Goal: Task Accomplishment & Management: Use online tool/utility

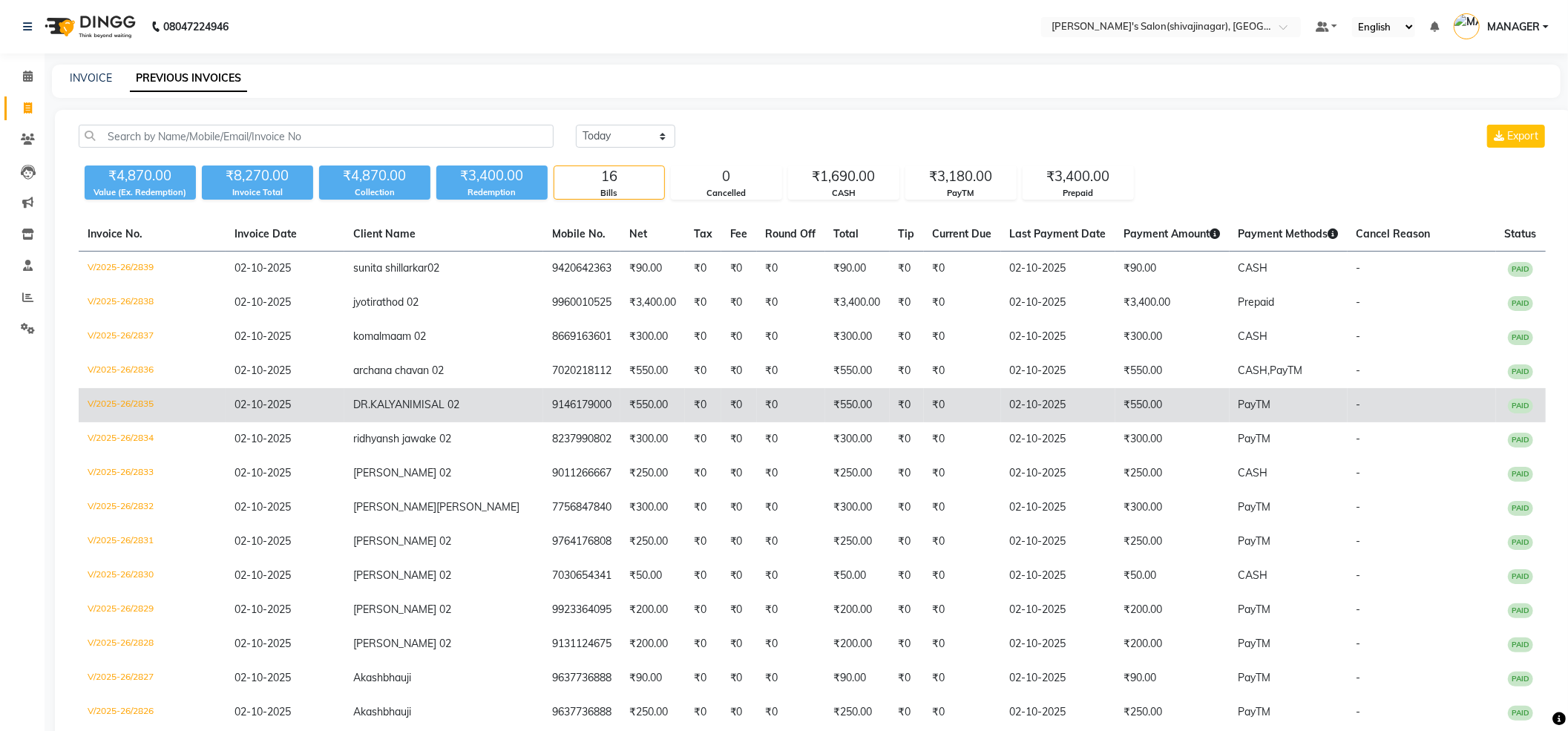
click at [357, 406] on span "DR.KALYANI" at bounding box center [382, 404] width 60 height 14
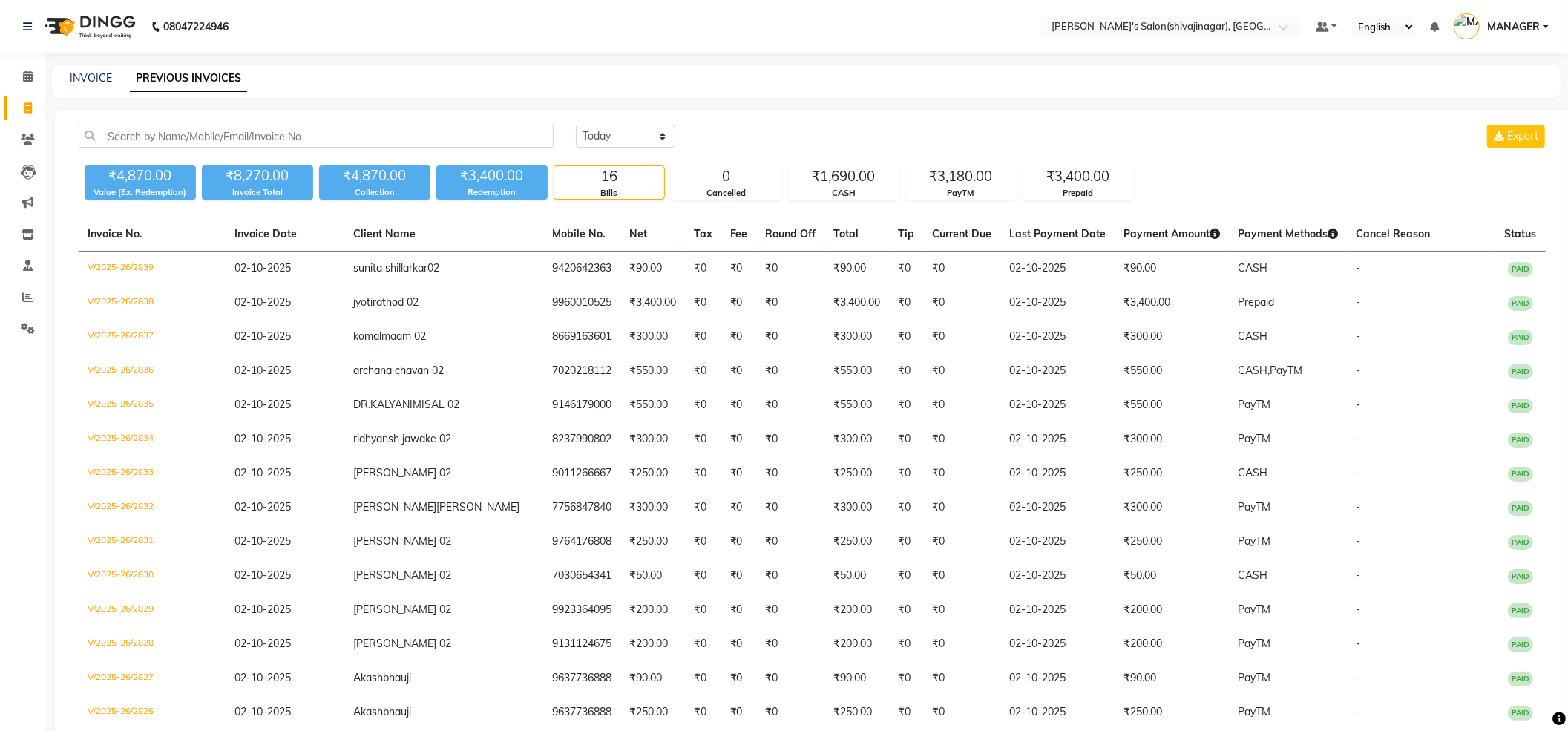
click at [25, 104] on icon at bounding box center [28, 108] width 8 height 11
select select "service"
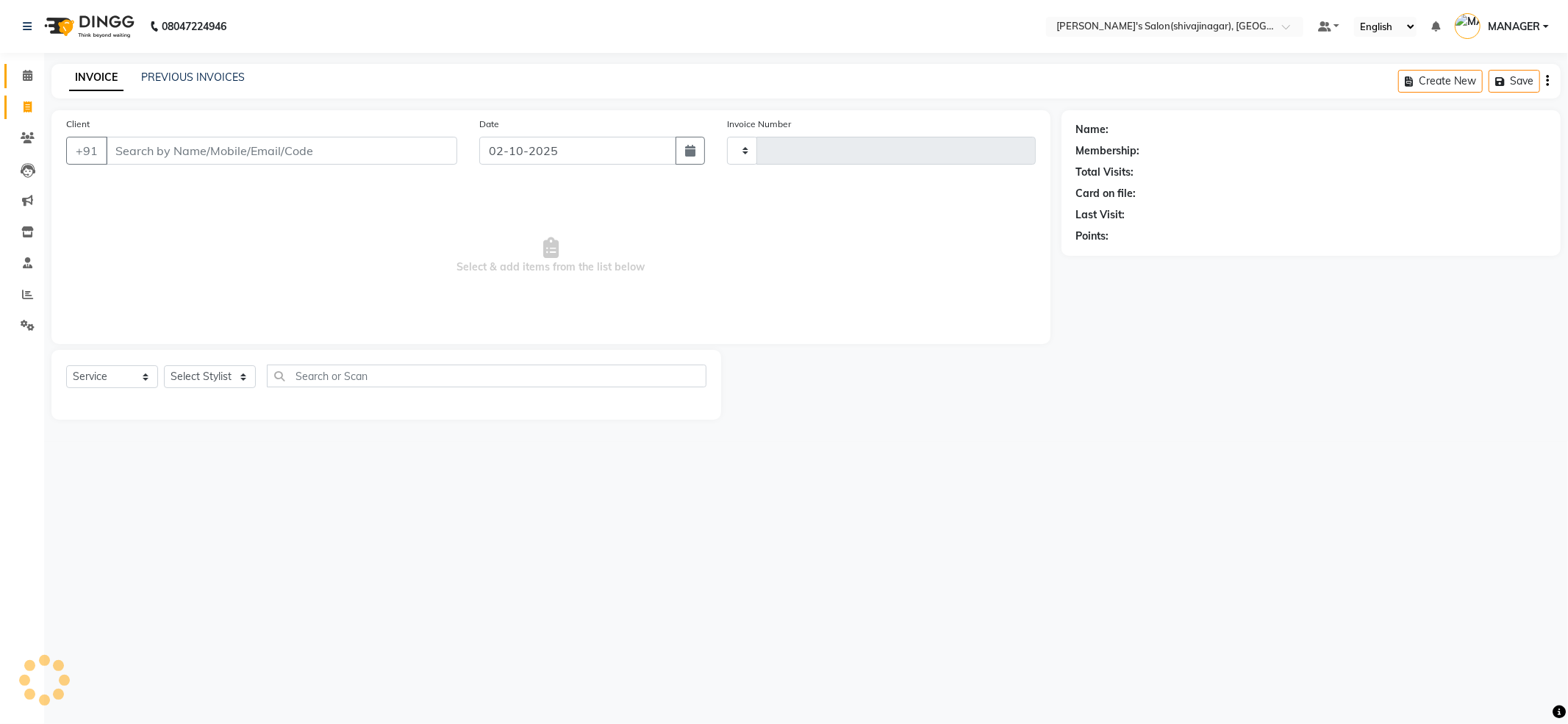
click at [29, 70] on icon at bounding box center [27, 75] width 10 height 11
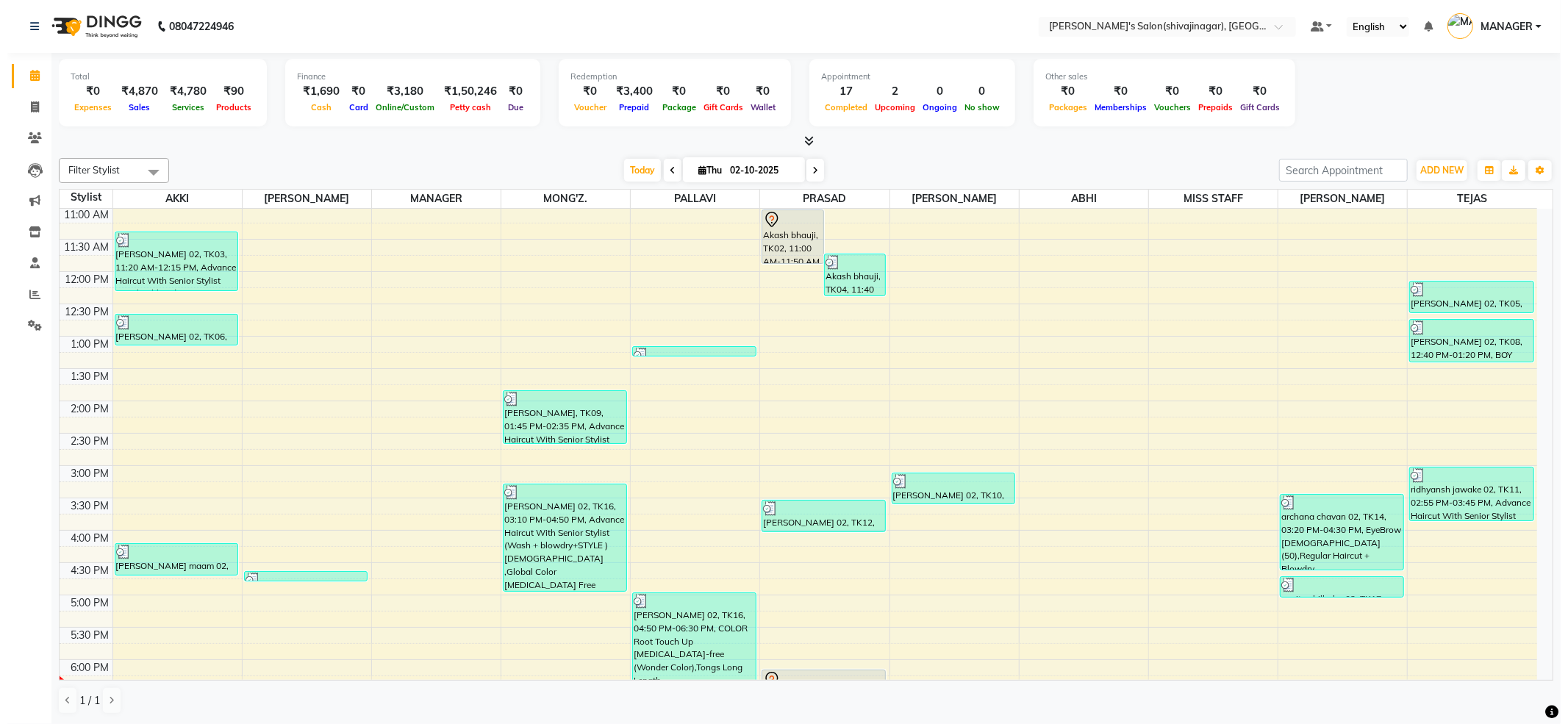
scroll to position [490, 0]
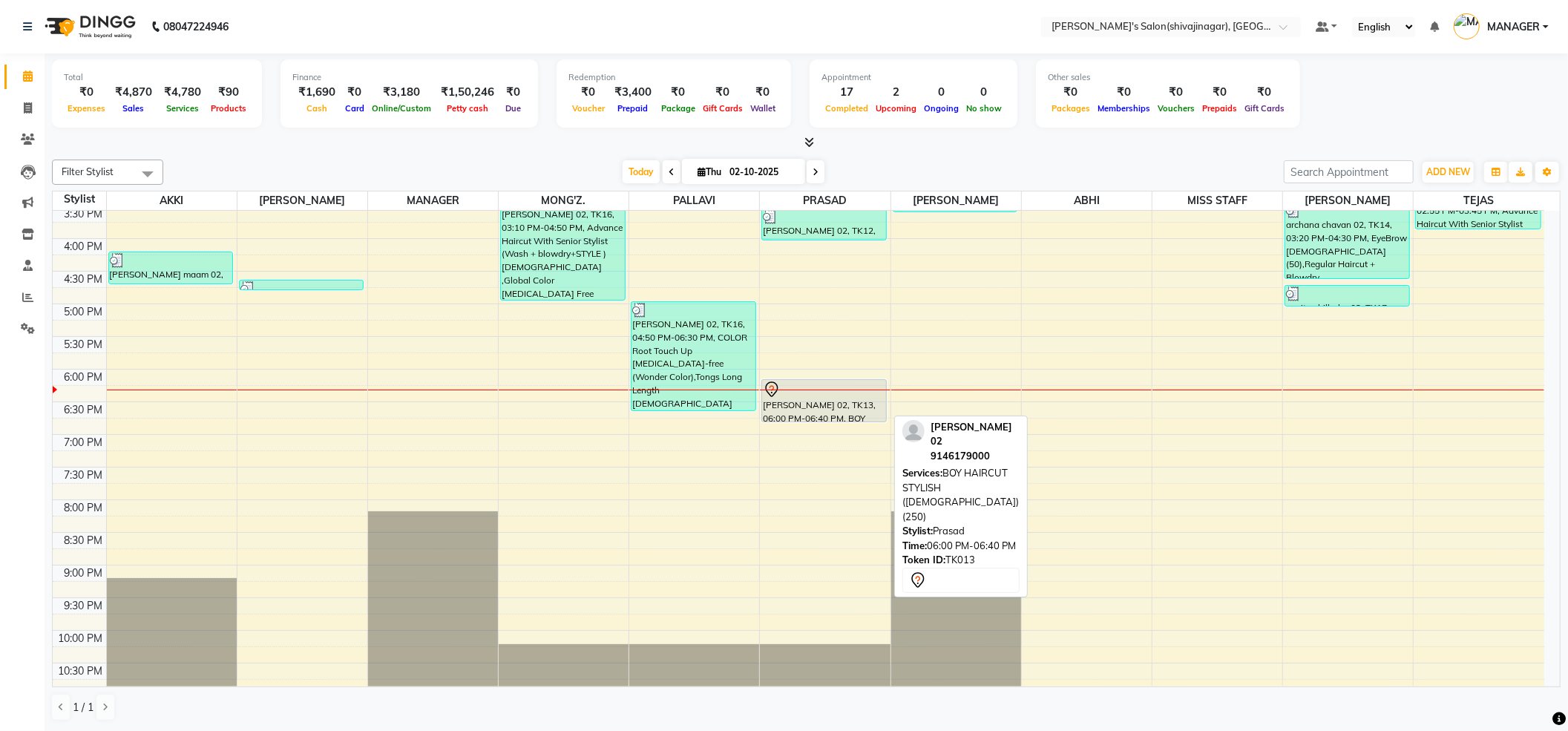
click at [799, 414] on div "DR.KALYANI MISAL 02, TK13, 06:00 PM-06:40 PM, BOY HAIRCUT STYLISH (Male) (250)" at bounding box center [823, 400] width 124 height 41
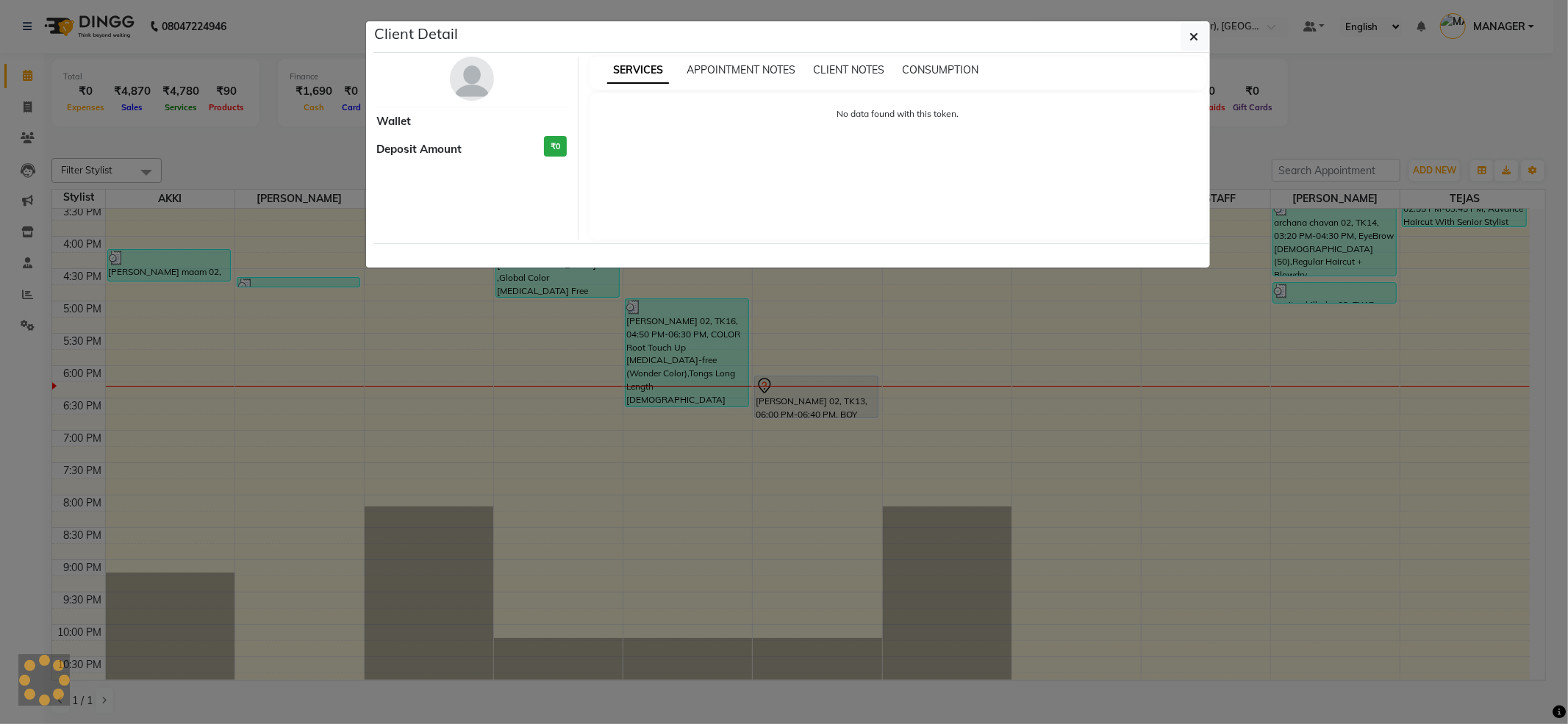
select select "7"
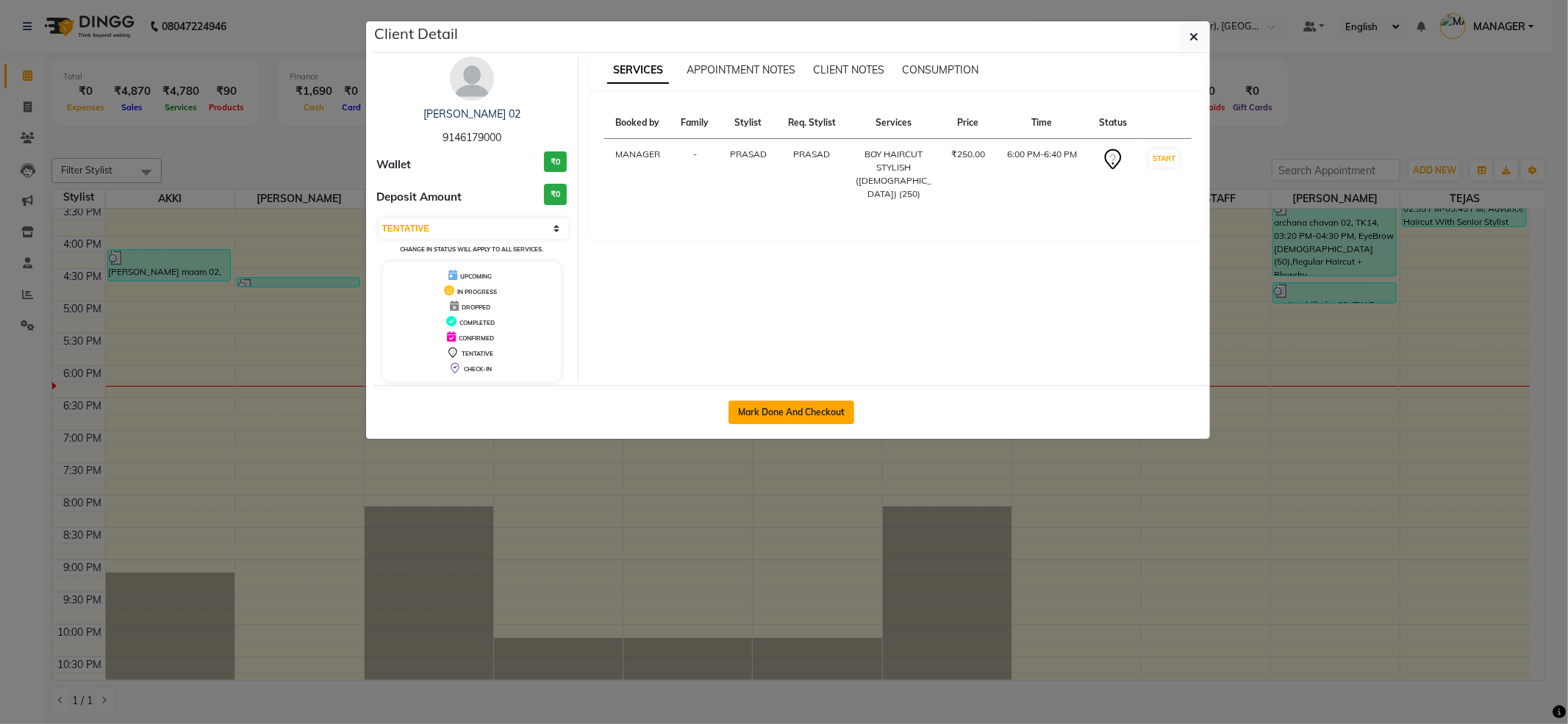
click at [820, 423] on button "Mark Done And Checkout" at bounding box center [791, 412] width 125 height 24
select select "service"
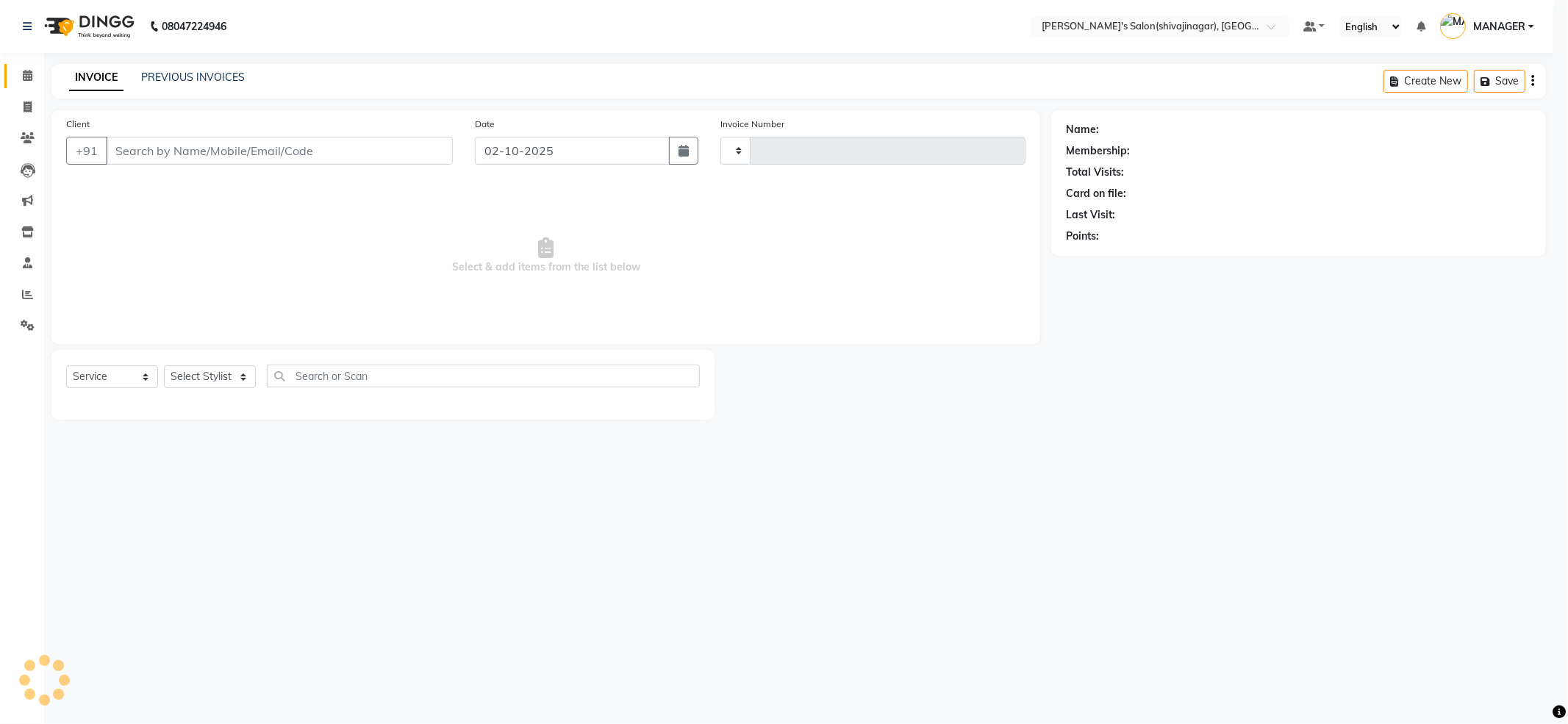
type input "2840"
select select "4174"
type input "9146179000"
select select "24666"
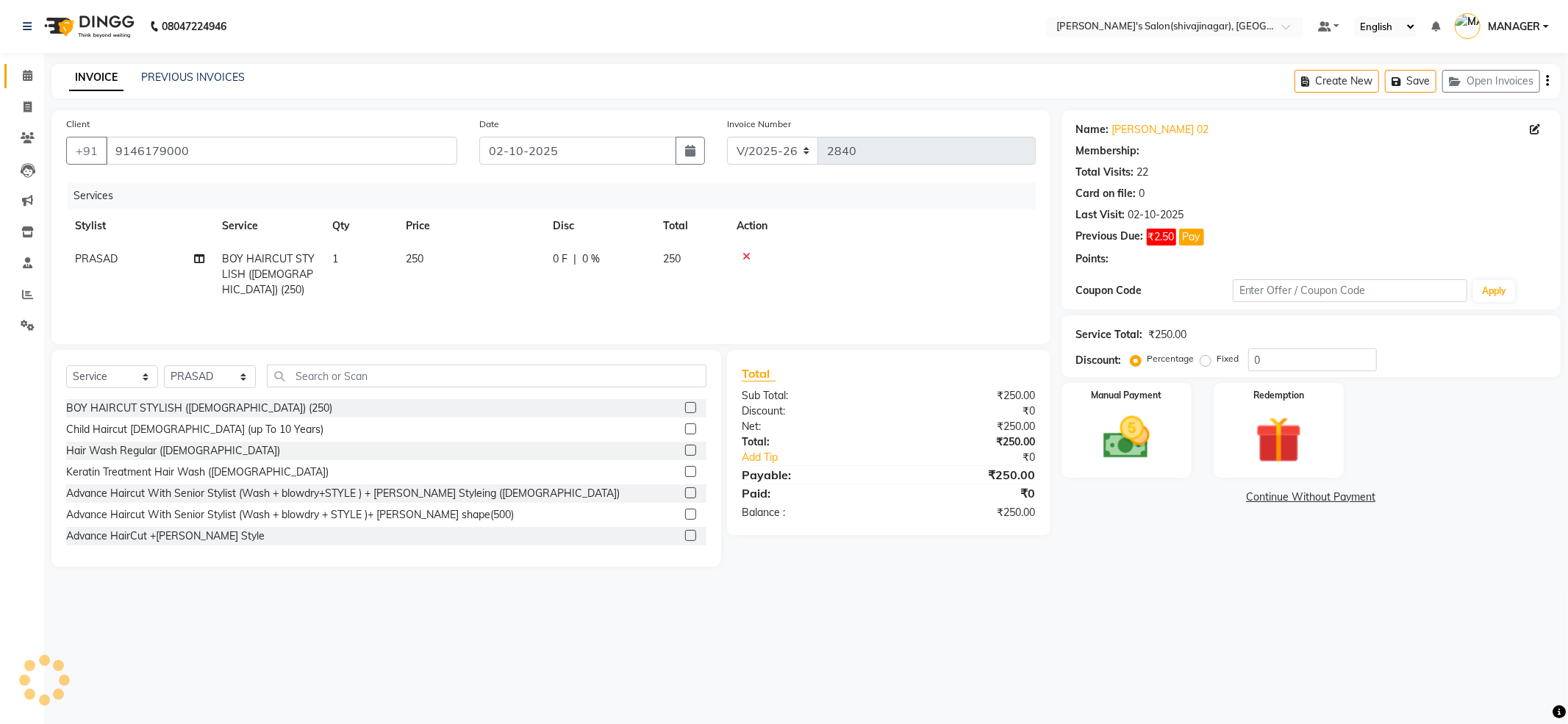
select select "1: Object"
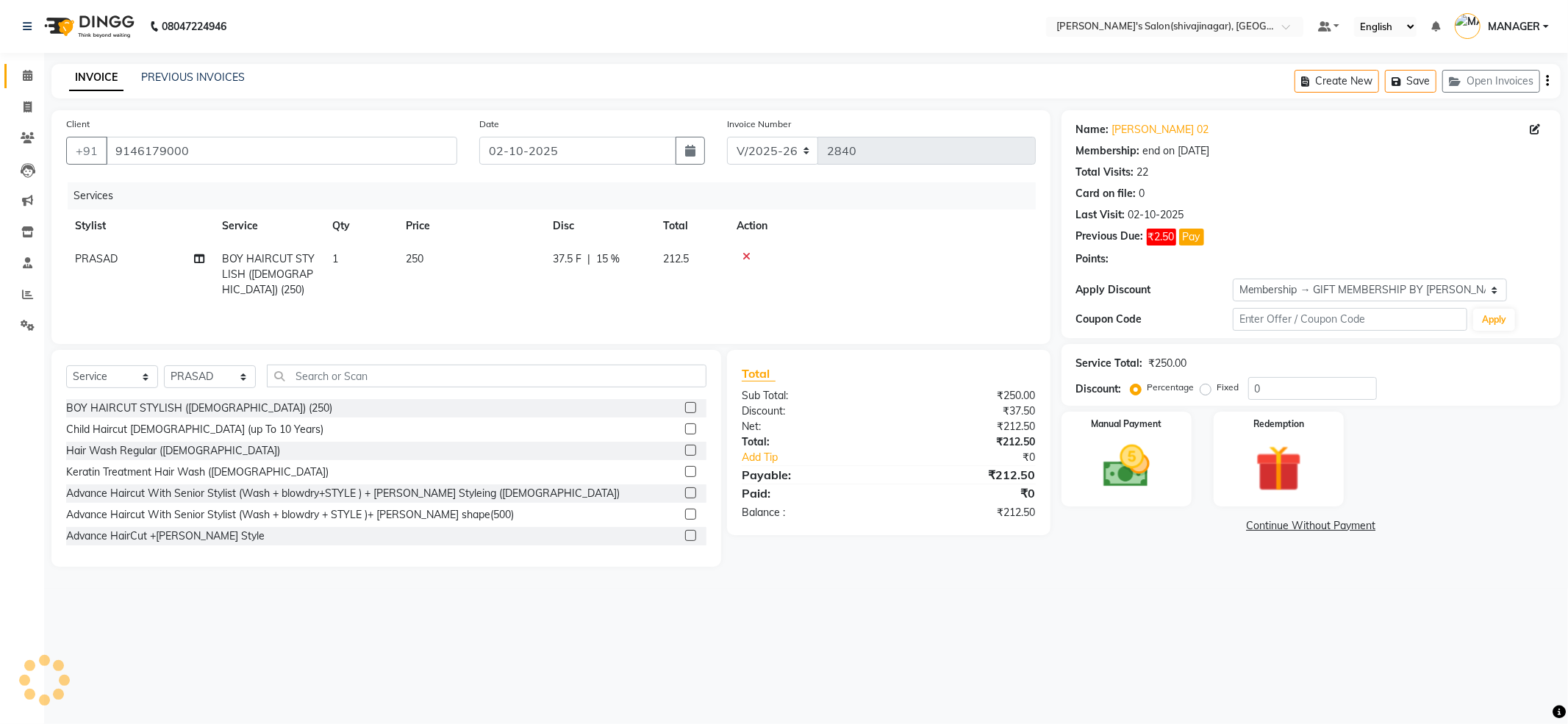
type input "15"
click at [749, 254] on icon at bounding box center [746, 256] width 8 height 10
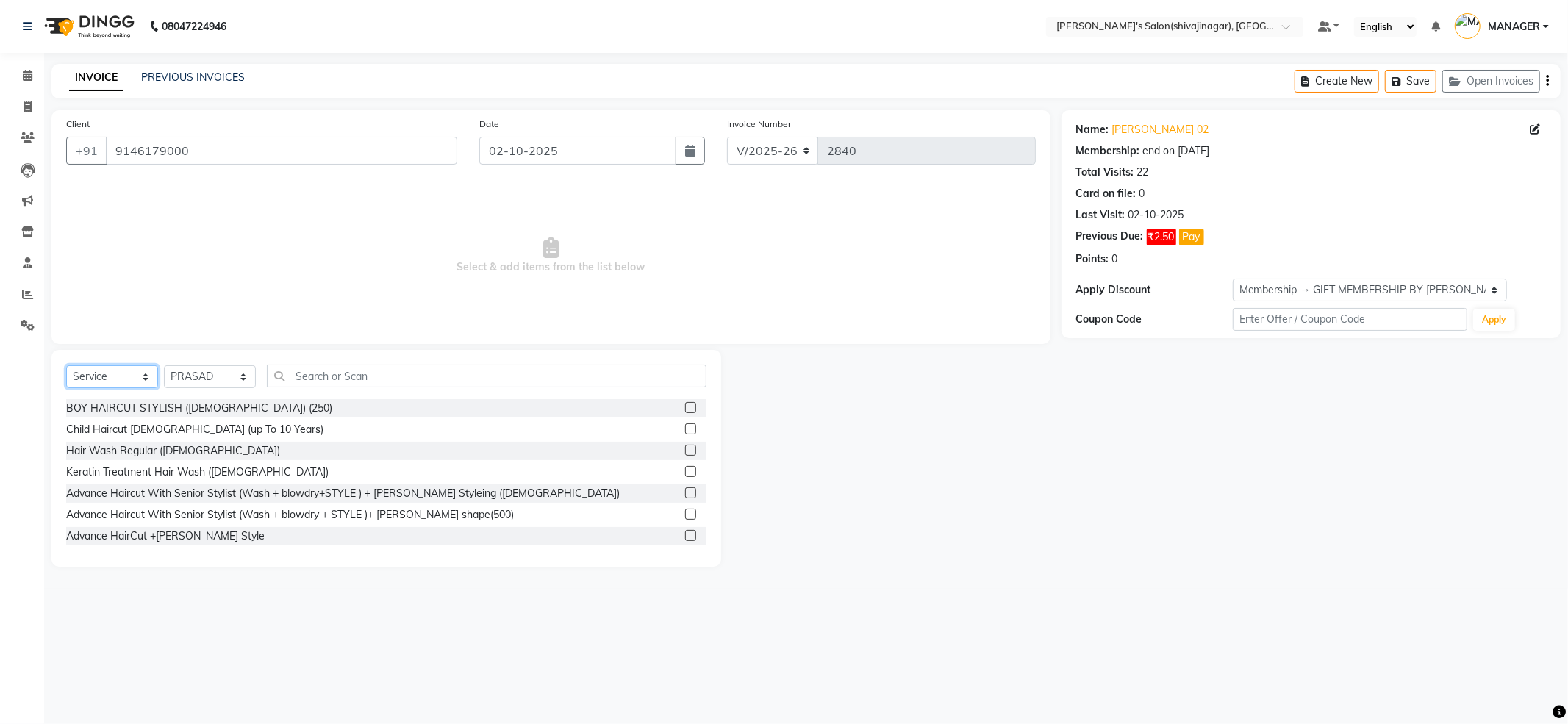
click at [93, 372] on select "Select Service Product Membership Package Voucher Prepaid Gift Card" at bounding box center [112, 376] width 92 height 23
select select "product"
click at [66, 365] on select "Select Service Product Membership Package Voucher Prepaid Gift Card" at bounding box center [112, 376] width 92 height 23
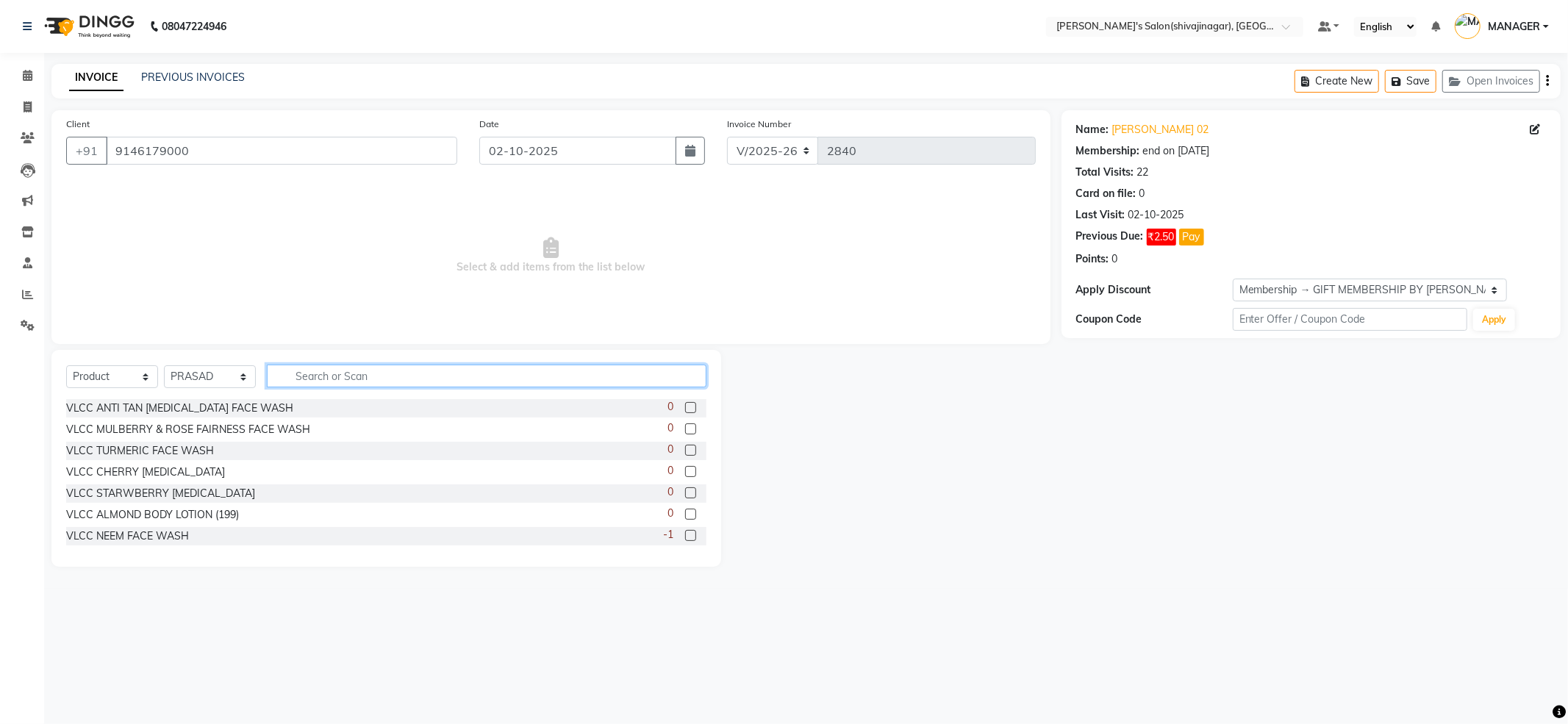
click at [313, 369] on input "text" at bounding box center [487, 375] width 440 height 23
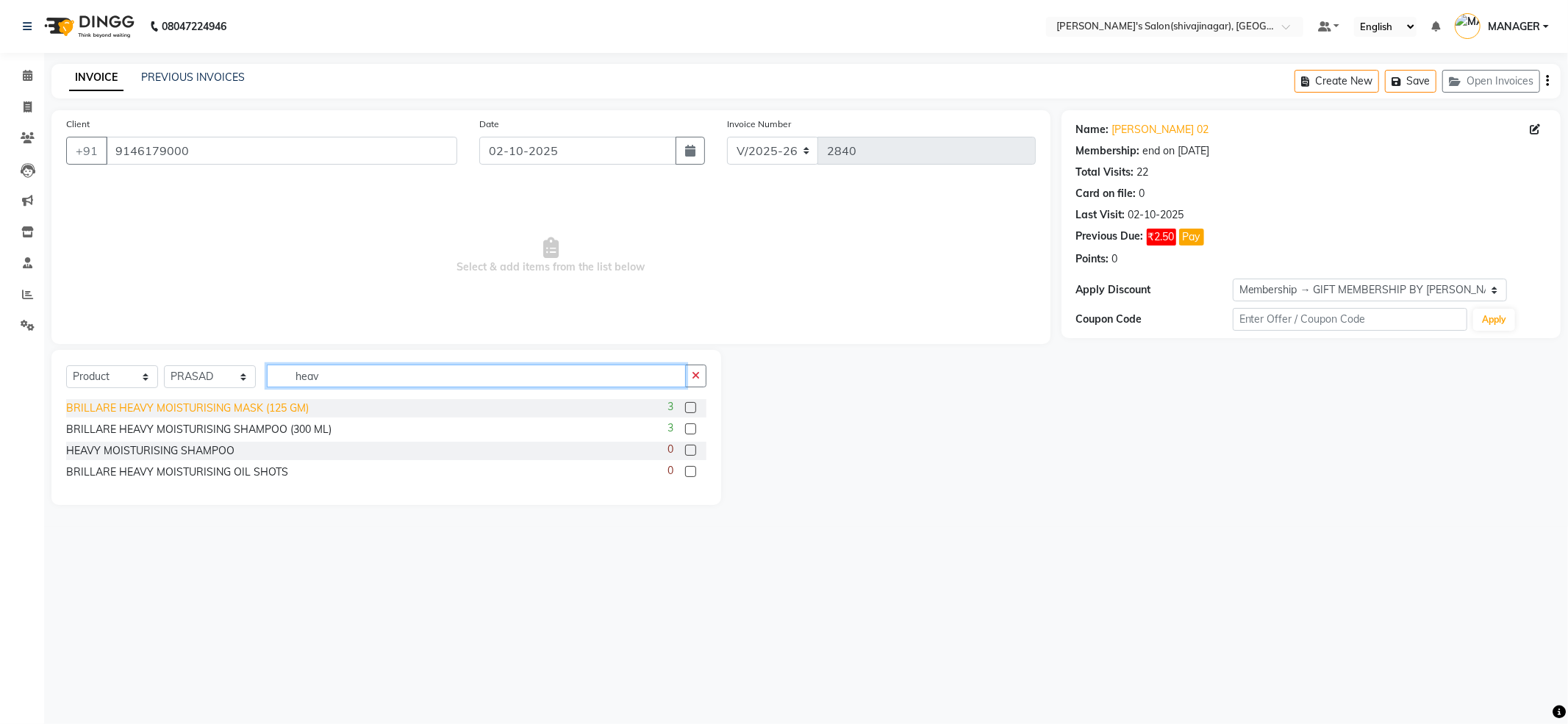
type input "heav"
click at [194, 404] on div "BRILLARE HEAVY MOISTURISING MASK (125 GM)" at bounding box center [187, 408] width 243 height 15
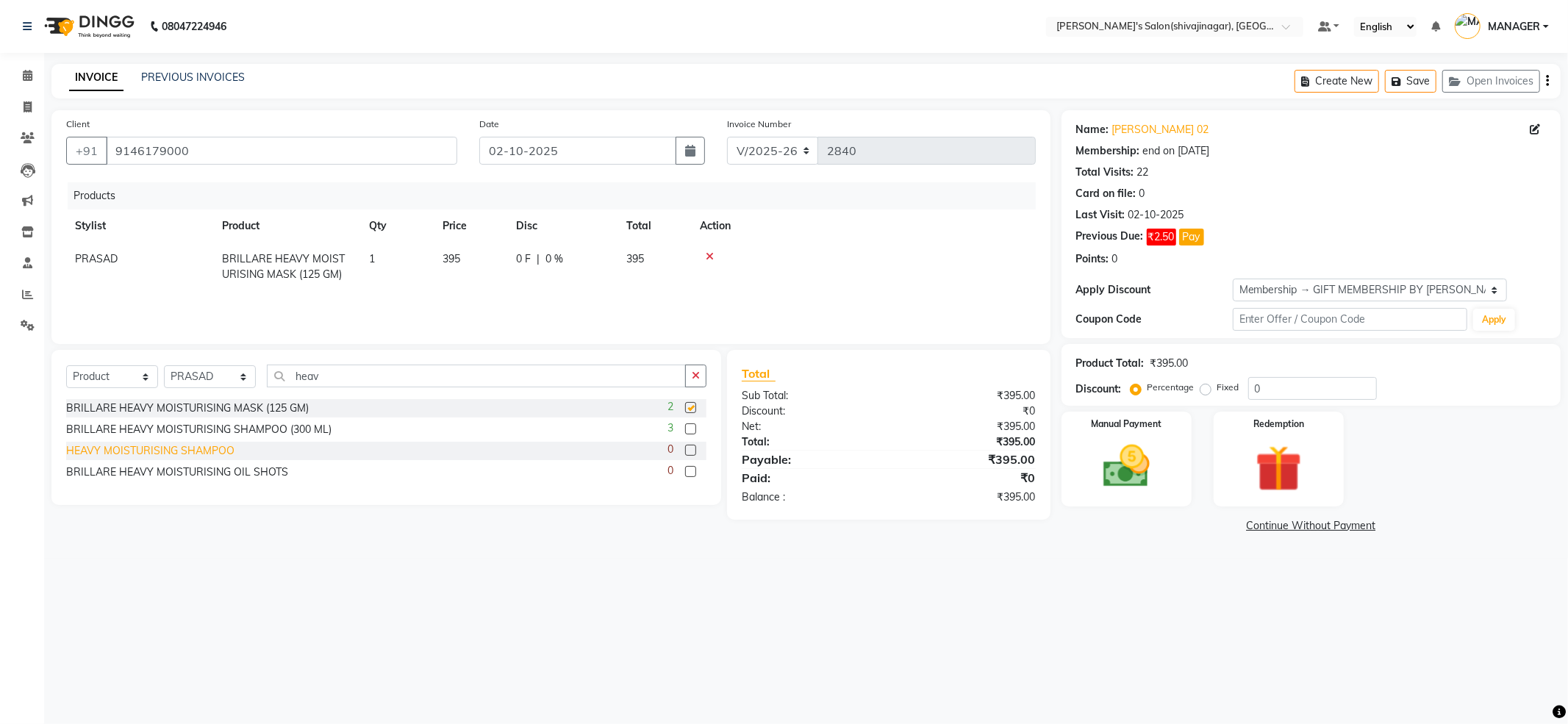
checkbox input "false"
click at [178, 422] on div "BRILLARE HEAVY MOISTURISING SHAMPOO (300 ML)" at bounding box center [199, 429] width 265 height 15
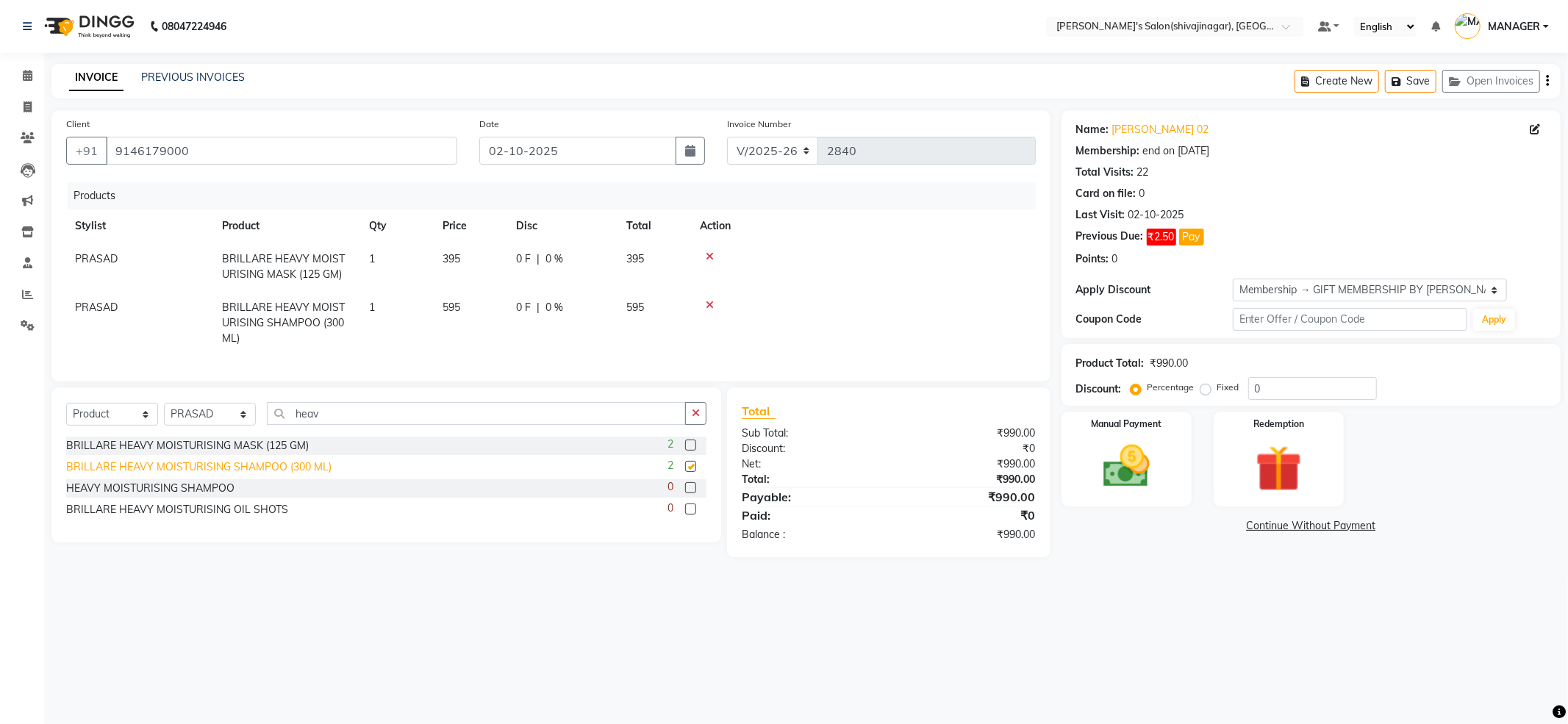
checkbox input "false"
click at [165, 495] on div "HEAVY MOISTURISING SHAMPOO" at bounding box center [150, 488] width 168 height 15
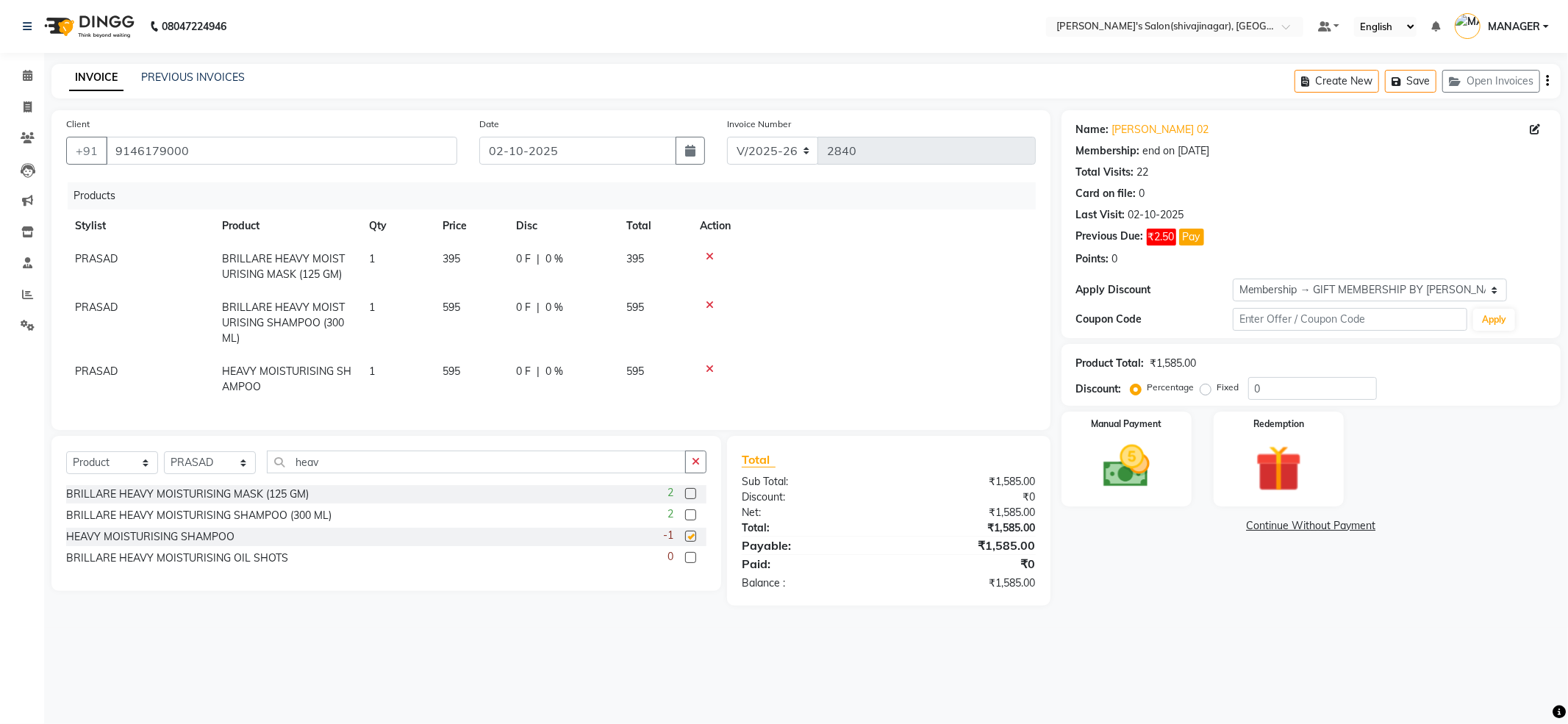
checkbox input "false"
click at [713, 371] on div at bounding box center [863, 369] width 327 height 10
click at [709, 364] on icon at bounding box center [710, 369] width 8 height 10
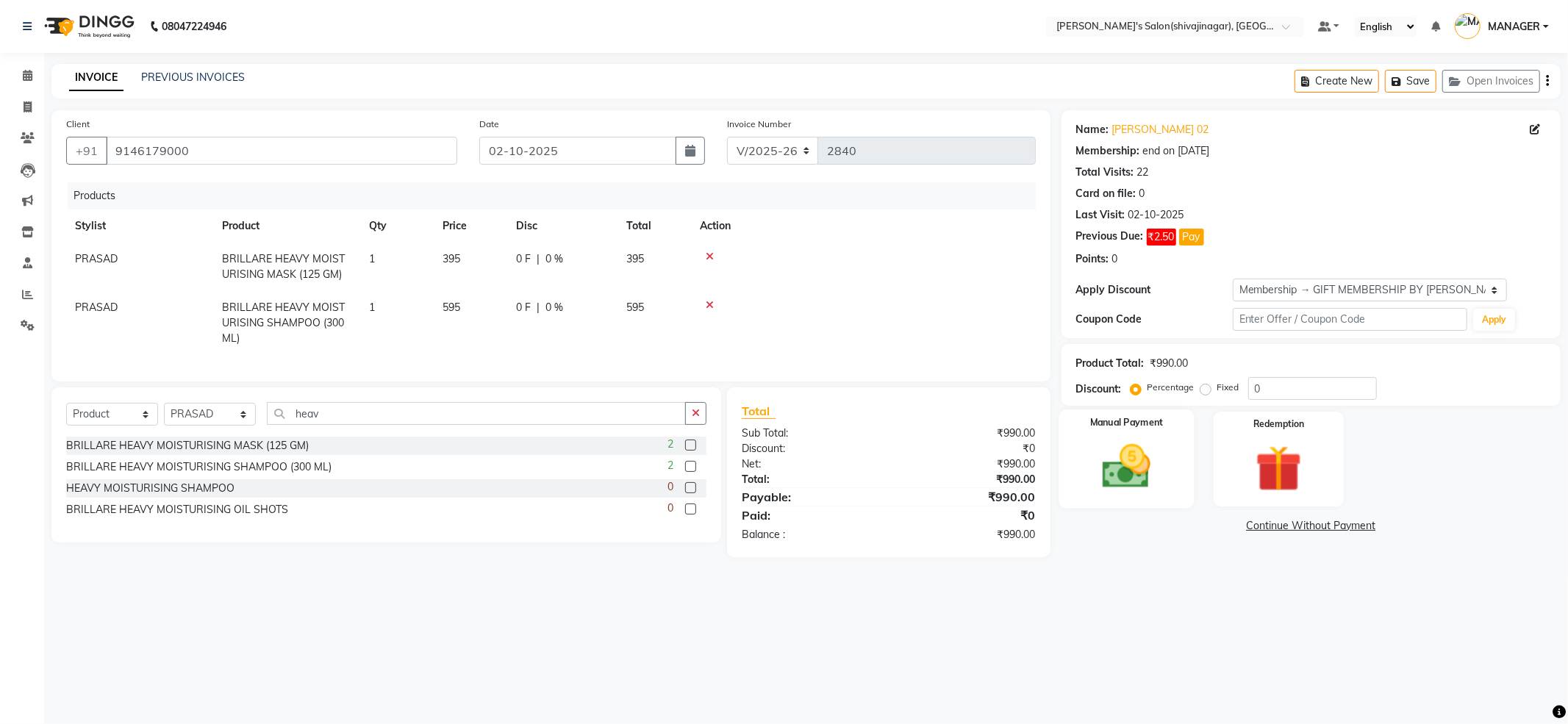
click at [1183, 452] on div "Manual Payment" at bounding box center [1126, 459] width 135 height 98
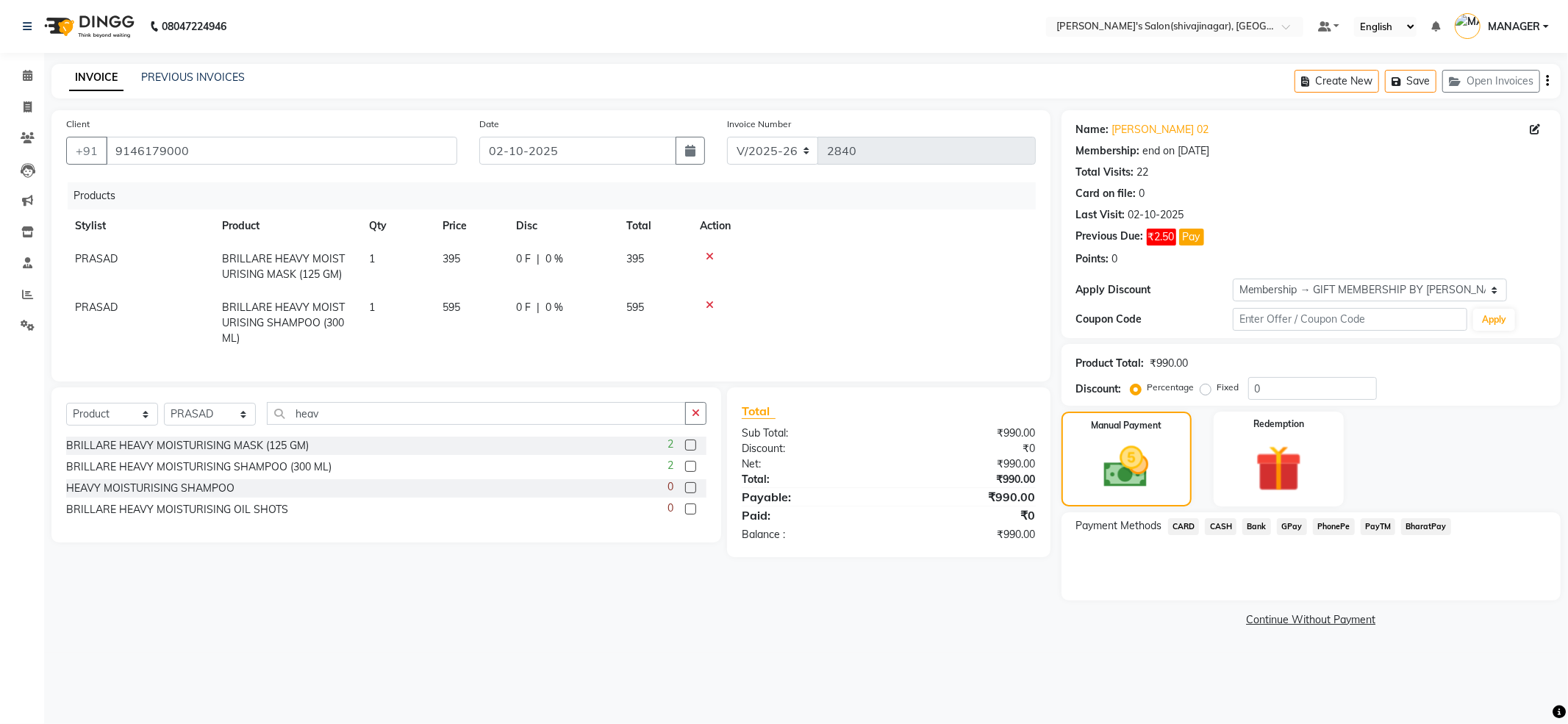
click at [1385, 533] on span "PayTM" at bounding box center [1378, 526] width 35 height 17
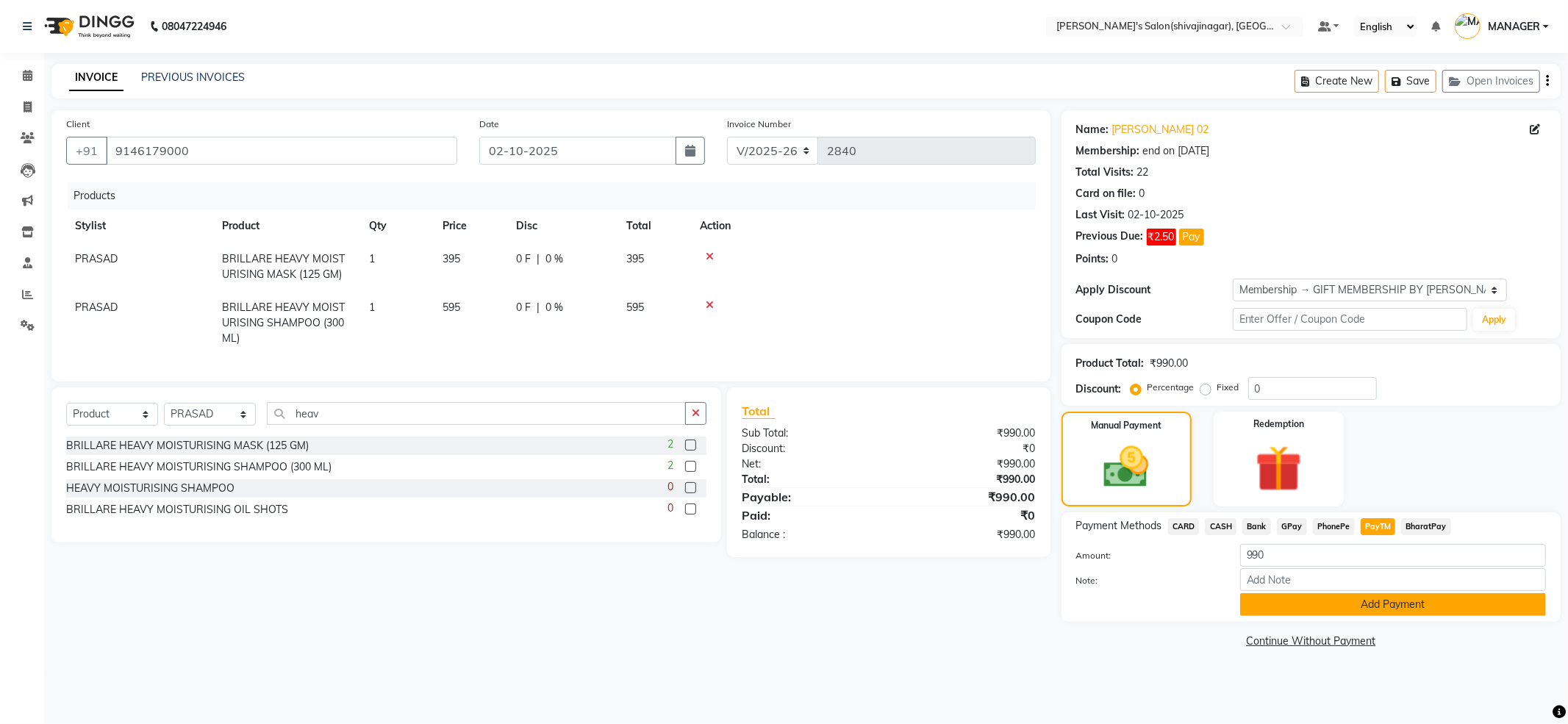
click at [1369, 600] on button "Add Payment" at bounding box center [1393, 604] width 306 height 23
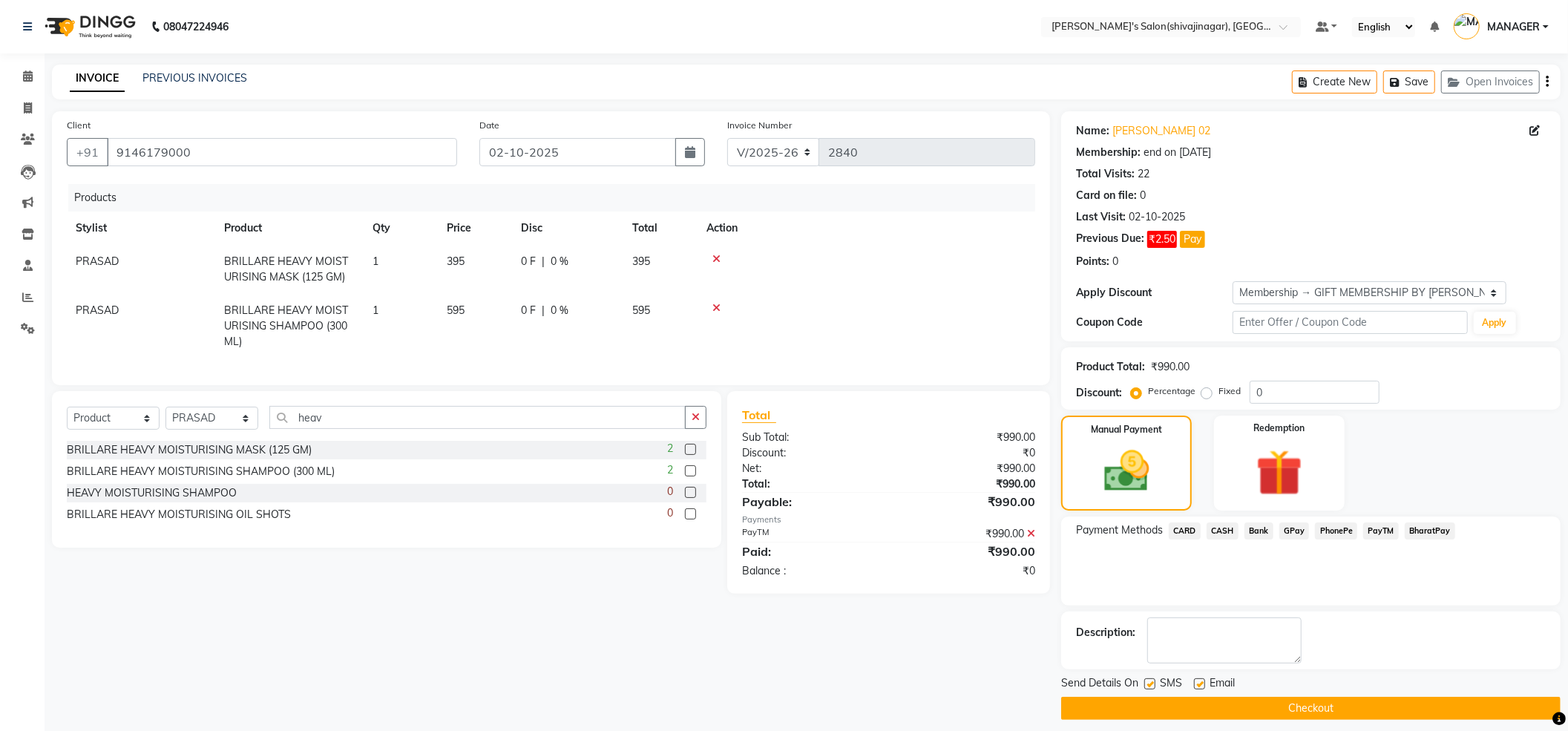
scroll to position [13, 0]
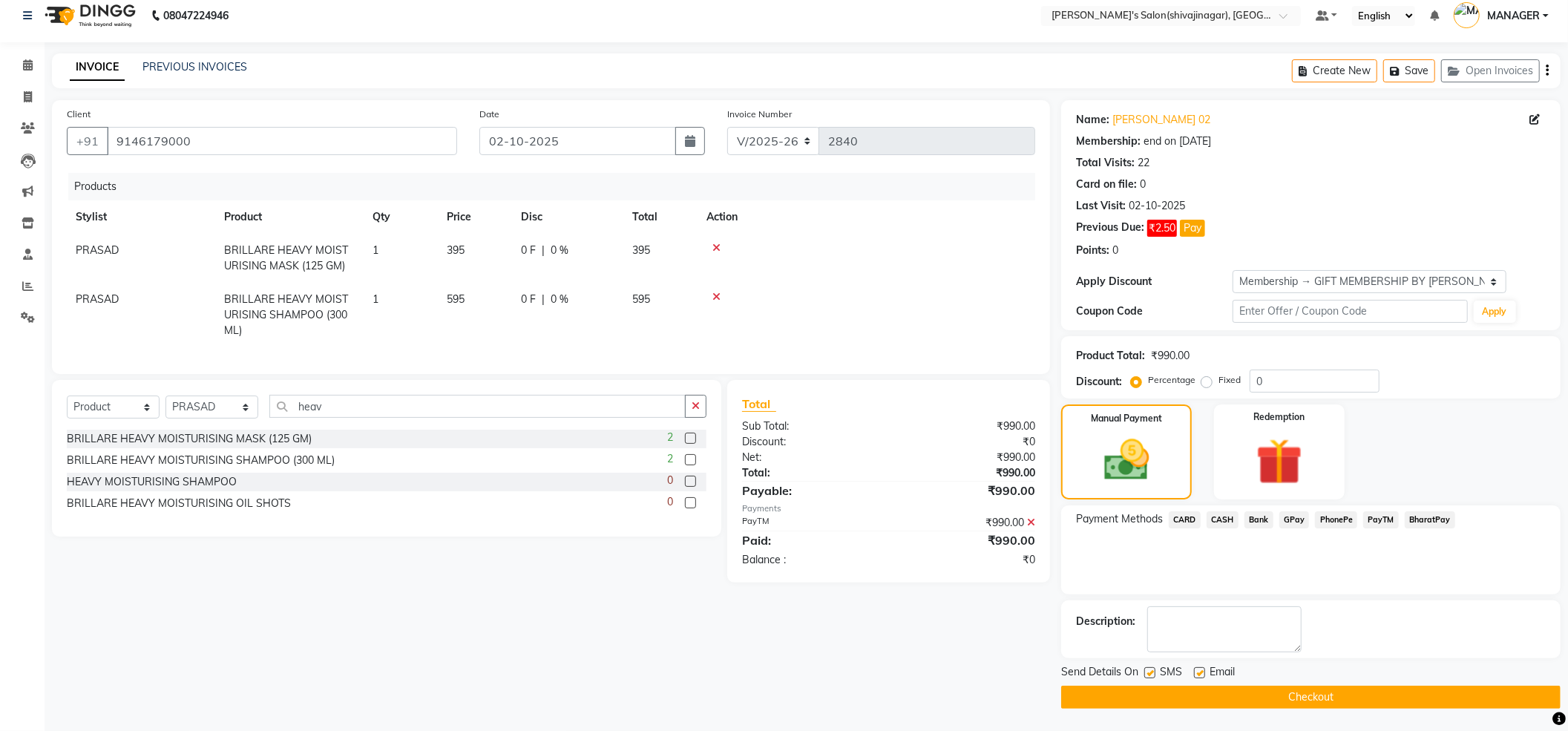
click at [1275, 681] on div "Send Details On SMS Email" at bounding box center [1310, 673] width 500 height 18
click at [1283, 703] on button "Checkout" at bounding box center [1310, 697] width 500 height 23
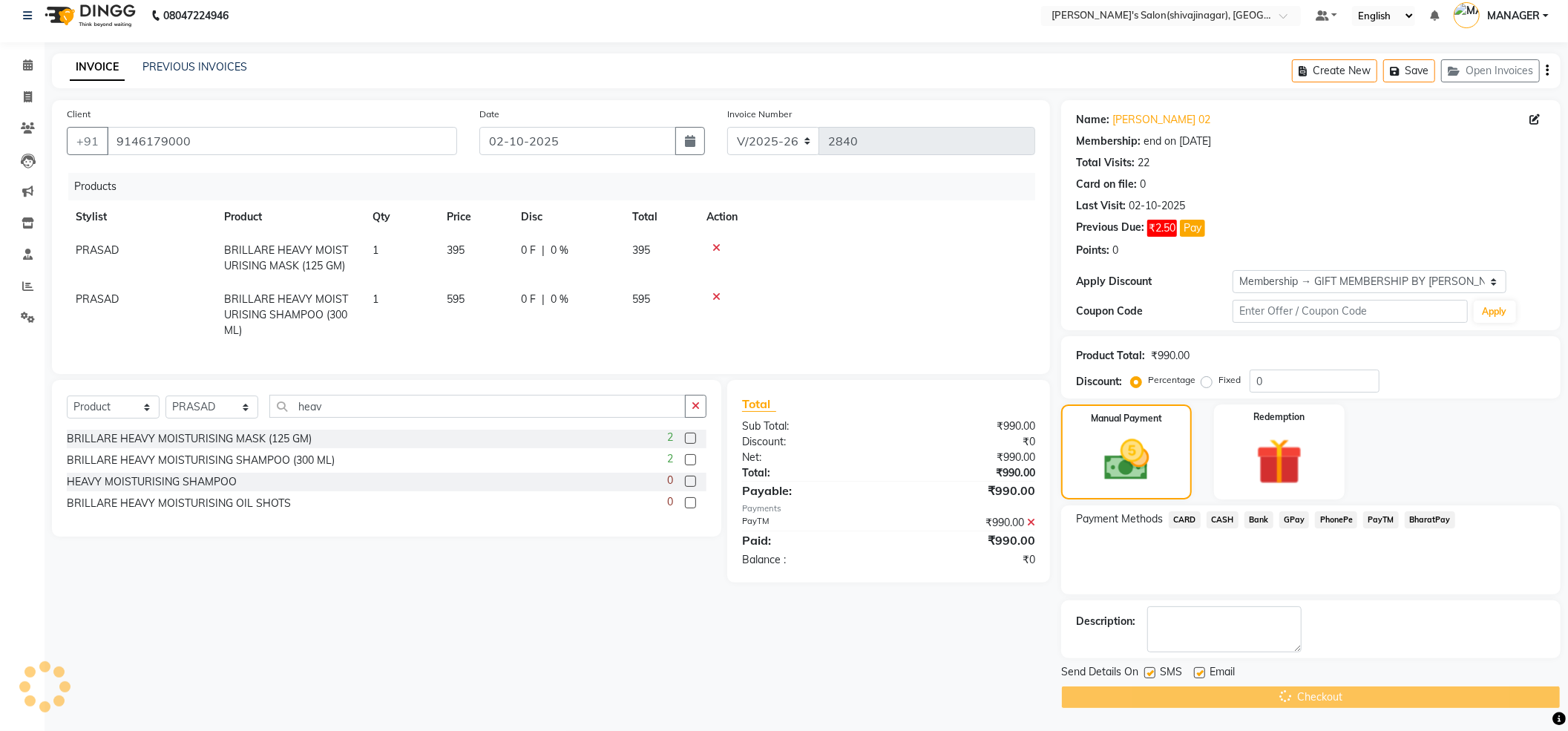
scroll to position [0, 0]
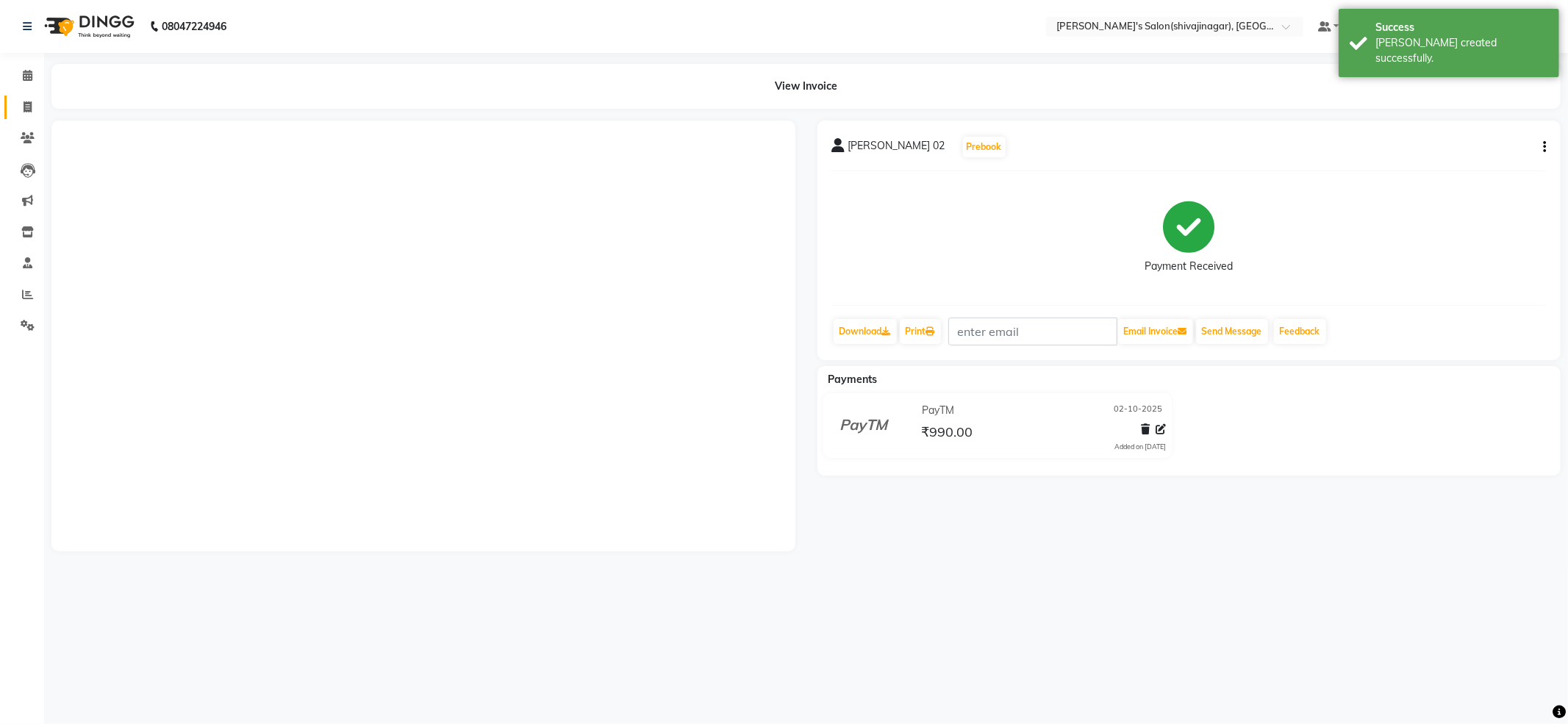
click at [26, 110] on icon at bounding box center [27, 107] width 8 height 11
select select "service"
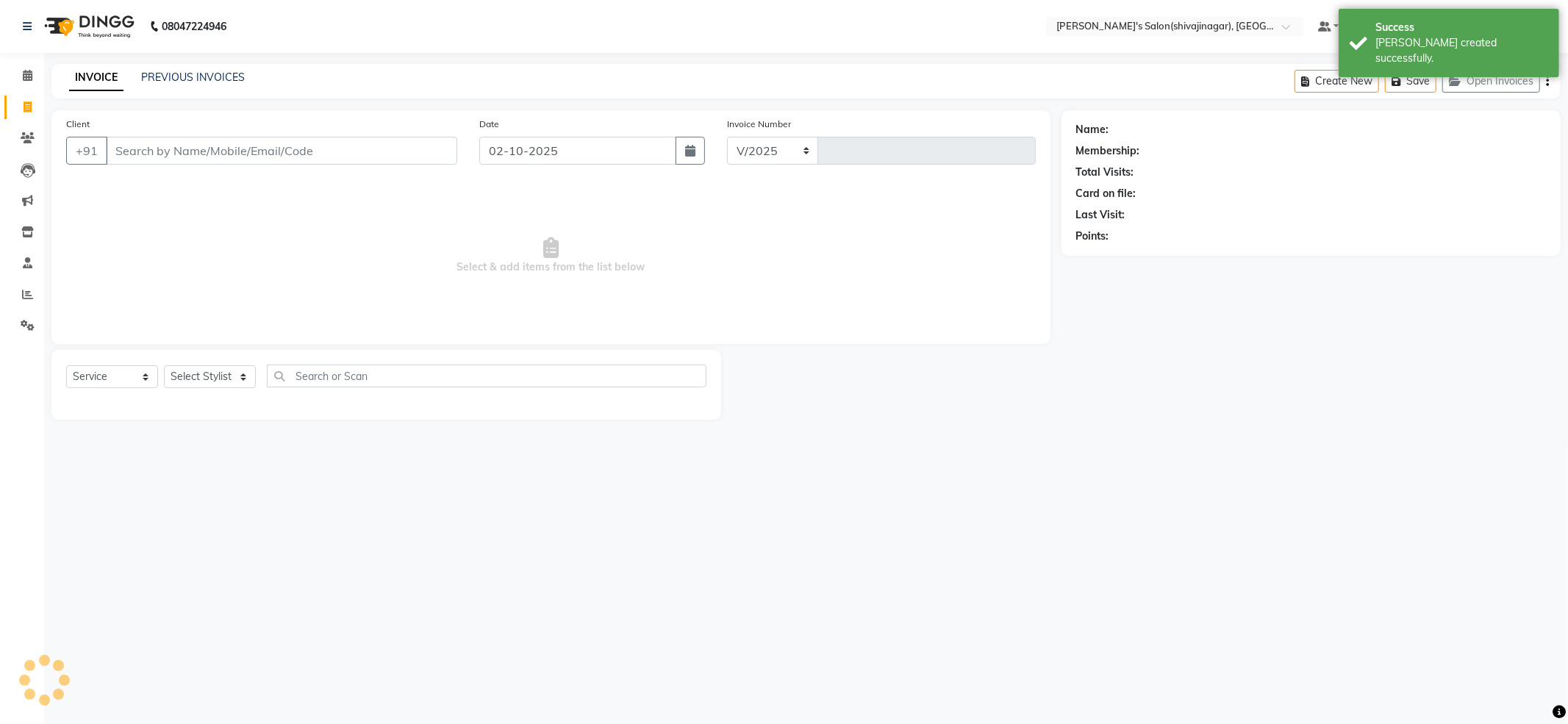
select select "4174"
type input "2841"
click at [209, 71] on link "PREVIOUS INVOICES" at bounding box center [193, 77] width 104 height 14
